Goal: Subscribe to service/newsletter

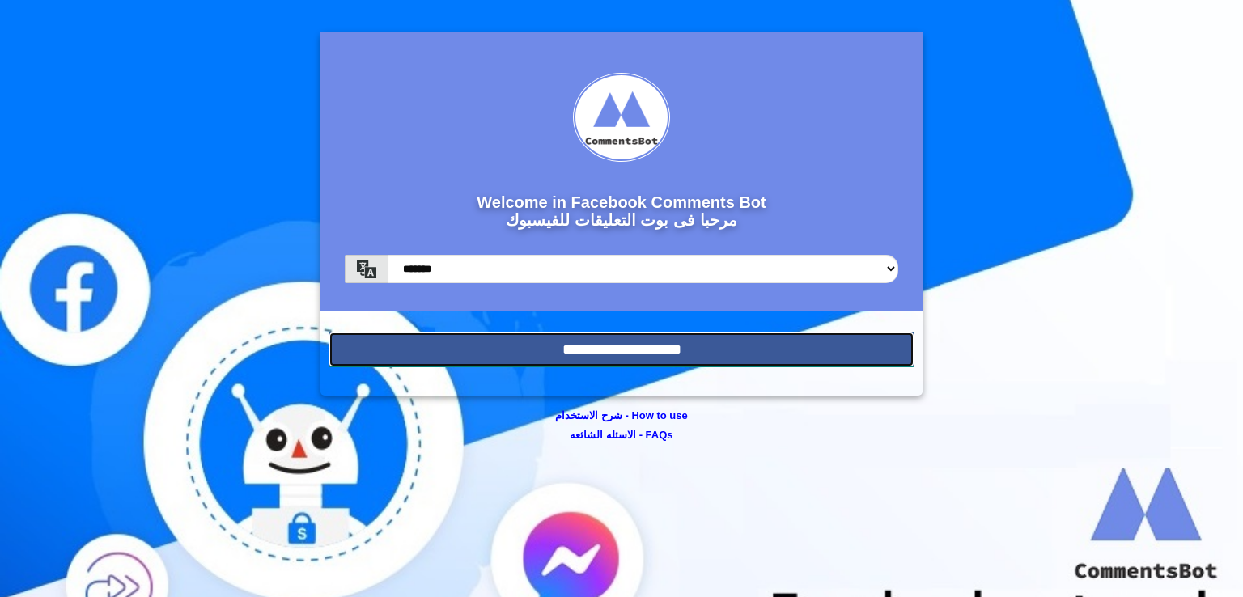
click at [610, 346] on input "**********" at bounding box center [622, 350] width 586 height 36
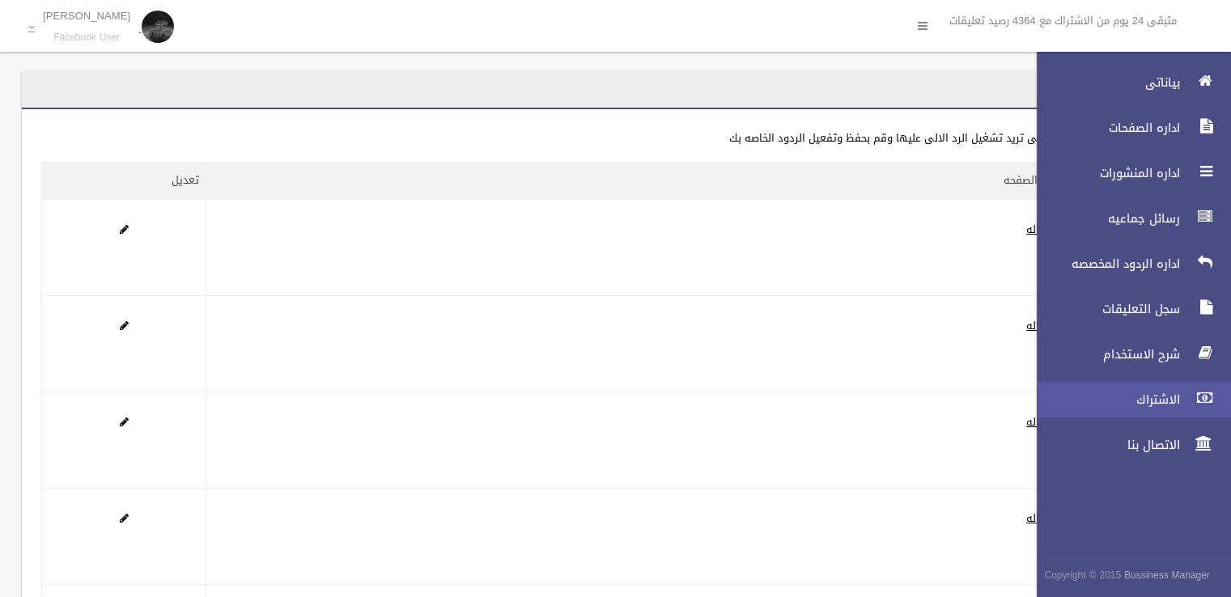
click at [1162, 396] on span "الاشتراك" at bounding box center [1104, 400] width 162 height 16
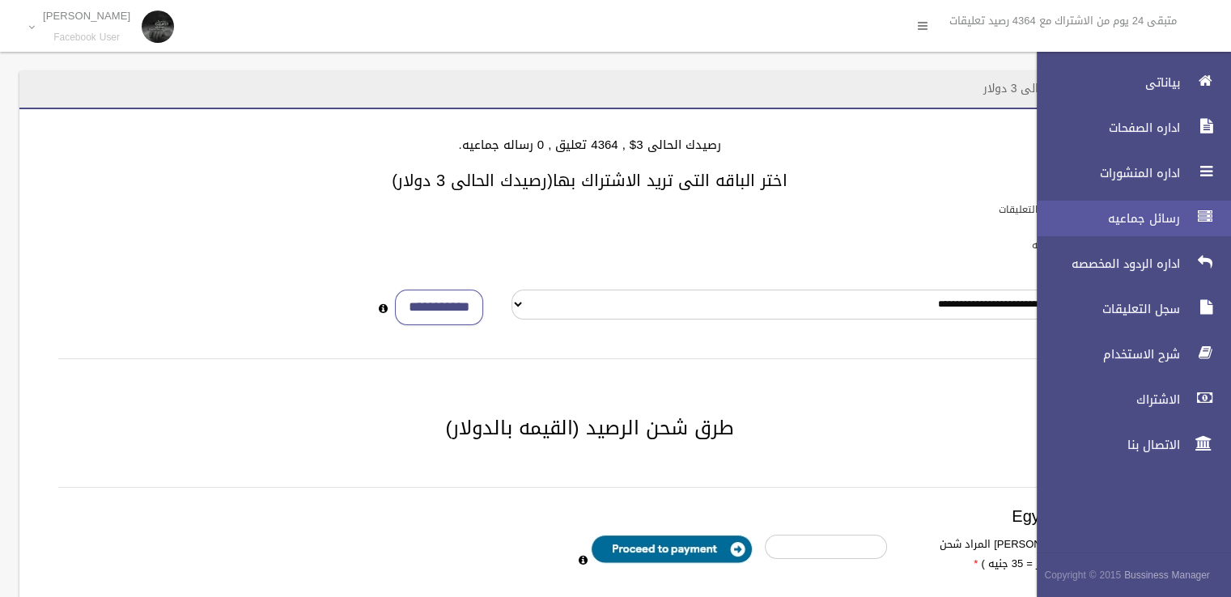
click at [1182, 216] on span "رسائل جماعيه" at bounding box center [1104, 218] width 162 height 16
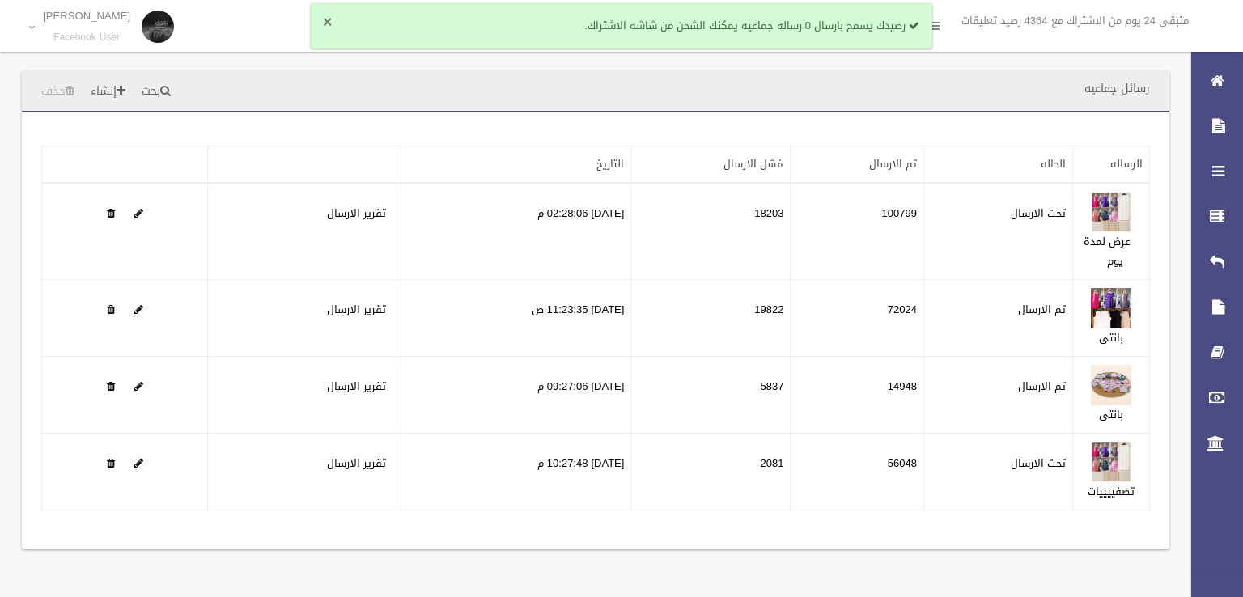
click at [323, 20] on button "×" at bounding box center [327, 23] width 9 height 16
